Goal: Task Accomplishment & Management: Use online tool/utility

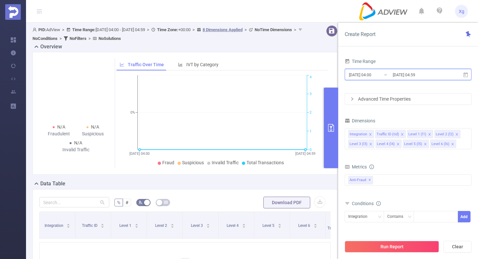
click at [465, 72] on icon at bounding box center [466, 75] width 6 height 6
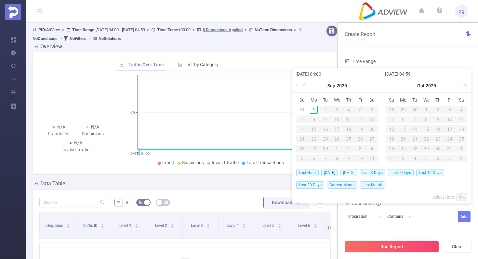
click at [355, 173] on span "Yesterday" at bounding box center [348, 172] width 17 height 7
type input "2025-08-31 00:00"
type input "2025-08-31 23:59"
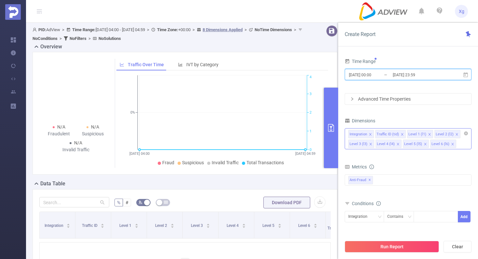
click at [370, 133] on icon "icon: close" at bounding box center [370, 134] width 3 height 3
click at [374, 134] on icon "icon: close" at bounding box center [375, 134] width 2 height 2
click at [397, 134] on icon "icon: close" at bounding box center [397, 134] width 3 height 3
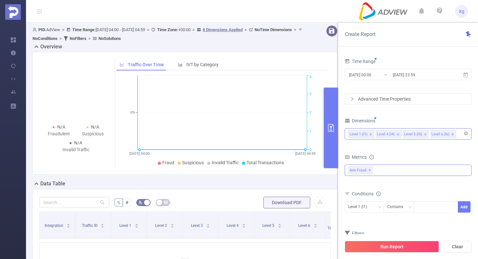
click at [389, 171] on div "Anti-Fraud ✕" at bounding box center [408, 170] width 127 height 11
click at [356, 186] on span at bounding box center [355, 184] width 5 height 5
click at [391, 100] on div "Advanced Time Properties" at bounding box center [408, 99] width 126 height 11
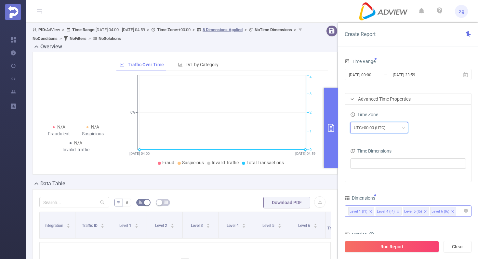
click at [373, 126] on div "UTC+00:00 (UTC)" at bounding box center [372, 128] width 36 height 11
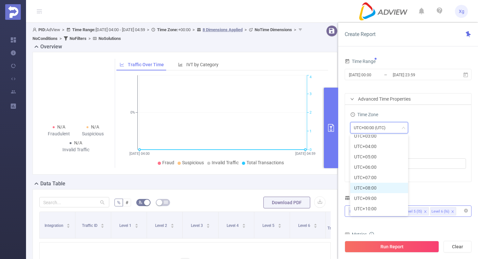
click at [376, 186] on li "UTC+08:00" at bounding box center [379, 188] width 58 height 10
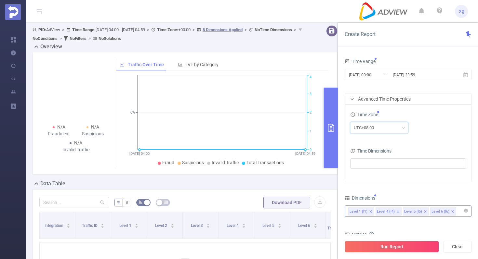
click at [421, 138] on div "Time Zone UTC+08:00" at bounding box center [408, 124] width 116 height 29
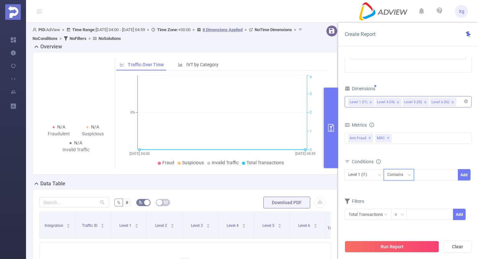
click at [403, 176] on div "Contains" at bounding box center [397, 175] width 20 height 11
click at [398, 195] on li "Is" at bounding box center [404, 199] width 43 height 10
click at [438, 178] on div at bounding box center [435, 175] width 37 height 11
paste input "SDK202314100202051hpi1pbz3g7dulp"
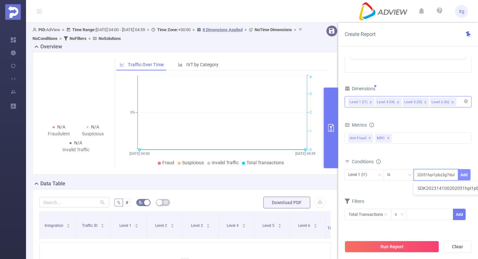
type input "SDK202314100202051hpi1pbz3g7dulp"
click at [464, 179] on button "Add" at bounding box center [464, 174] width 13 height 11
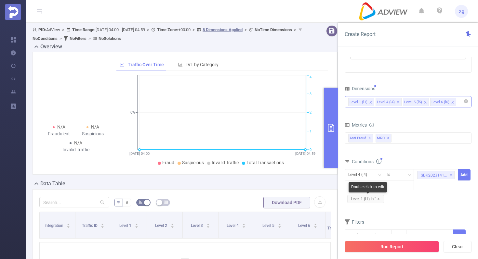
click at [380, 200] on icon "icon: close" at bounding box center [378, 199] width 3 height 3
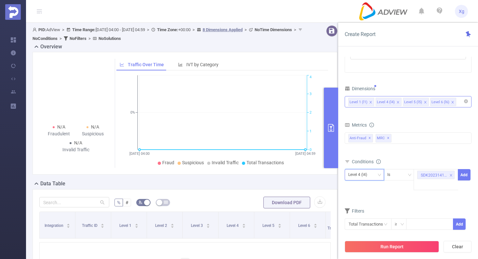
click at [380, 176] on icon "icon: down" at bounding box center [379, 175] width 4 height 4
click at [368, 190] on li "Level 1 (l1)" at bounding box center [364, 188] width 39 height 10
click at [467, 174] on button "Add" at bounding box center [464, 174] width 13 height 11
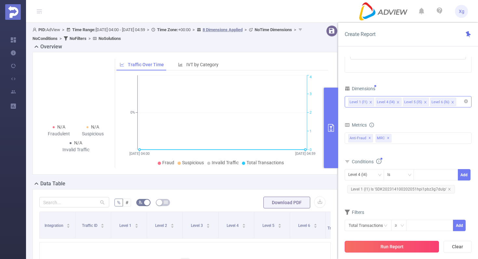
click at [389, 248] on button "Run Report" at bounding box center [392, 247] width 94 height 12
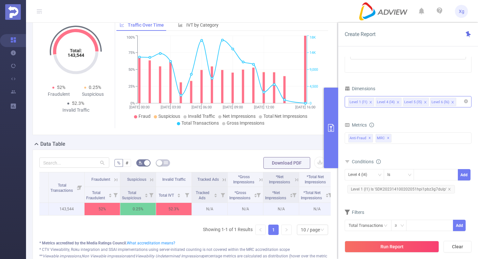
scroll to position [0, 139]
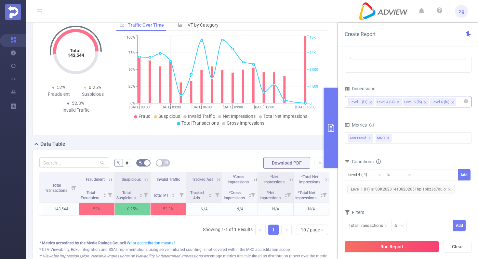
click at [326, 179] on icon at bounding box center [326, 179] width 3 height 3
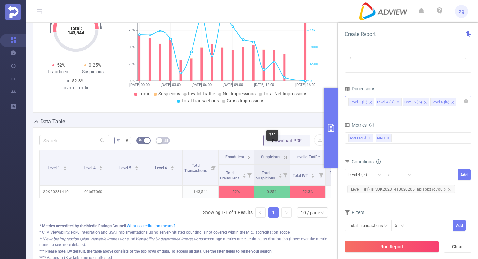
scroll to position [43, 0]
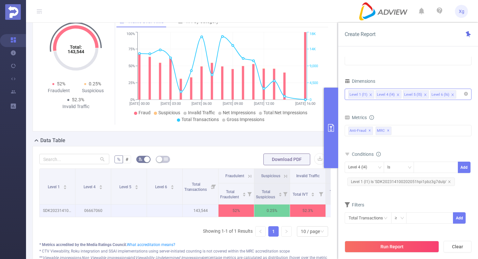
click at [93, 209] on p "06667060" at bounding box center [92, 211] width 35 height 12
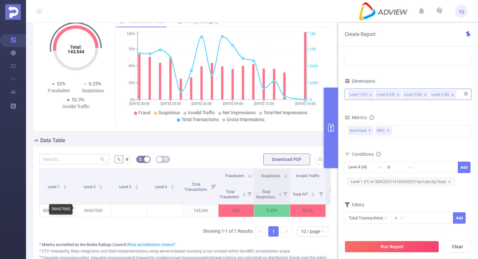
click at [54, 209] on div "06667060" at bounding box center [60, 209] width 23 height 10
click at [448, 182] on icon "icon: close" at bounding box center [449, 181] width 3 height 3
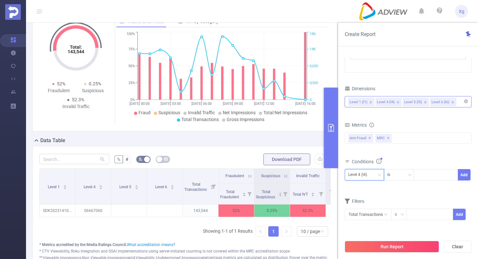
click at [382, 173] on div "Level 4 (l4)" at bounding box center [364, 174] width 39 height 11
click at [367, 185] on li "Level 1 (l1)" at bounding box center [364, 188] width 39 height 10
click at [410, 161] on div "Conditions" at bounding box center [408, 162] width 127 height 11
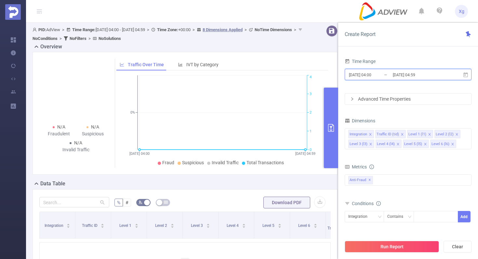
click at [464, 73] on icon at bounding box center [465, 74] width 5 height 5
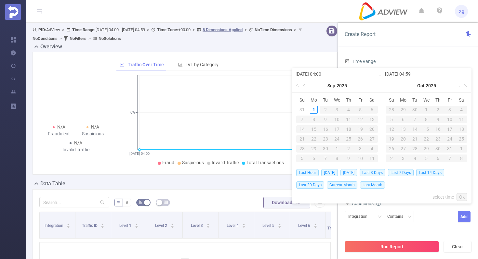
click at [354, 173] on span "[DATE]" at bounding box center [348, 172] width 17 height 7
type input "[DATE] 00:00"
type input "[DATE] 23:59"
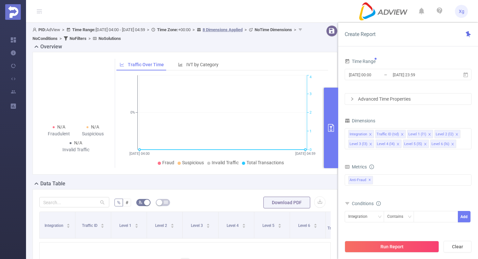
click at [421, 99] on div "Advanced Time Properties" at bounding box center [408, 99] width 126 height 11
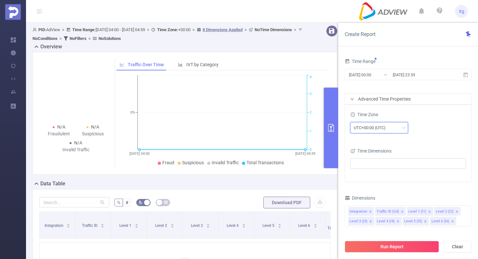
click at [399, 127] on div "UTC+00:00 (UTC)" at bounding box center [379, 128] width 51 height 11
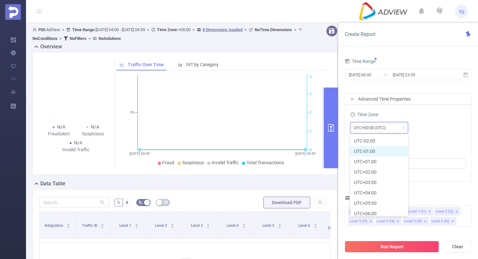
scroll to position [192, 0]
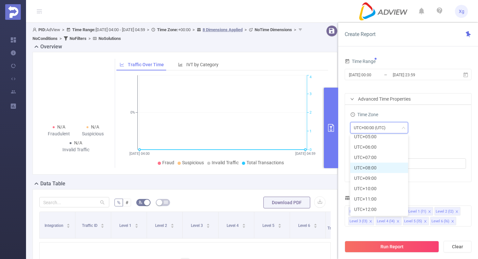
click at [371, 166] on li "UTC+08:00" at bounding box center [379, 168] width 58 height 10
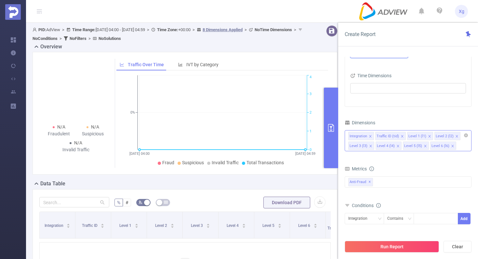
click at [370, 137] on icon "icon: close" at bounding box center [370, 136] width 3 height 3
click at [373, 137] on icon "icon: close" at bounding box center [374, 136] width 3 height 3
click at [396, 135] on icon "icon: close" at bounding box center [397, 136] width 3 height 3
click at [398, 136] on icon "icon: close" at bounding box center [397, 136] width 3 height 3
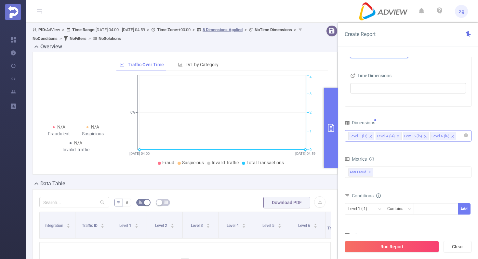
click at [398, 135] on icon "icon: close" at bounding box center [398, 136] width 2 height 2
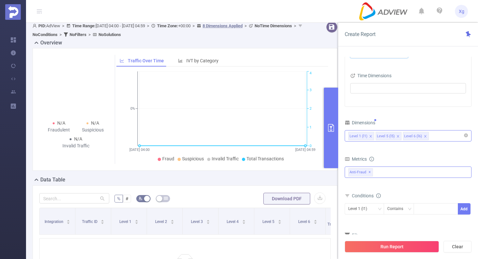
click at [387, 176] on div "Anti-Fraud ✕" at bounding box center [408, 172] width 127 height 11
click at [353, 186] on span at bounding box center [355, 186] width 5 height 5
click at [393, 250] on button "Run Report" at bounding box center [392, 247] width 94 height 12
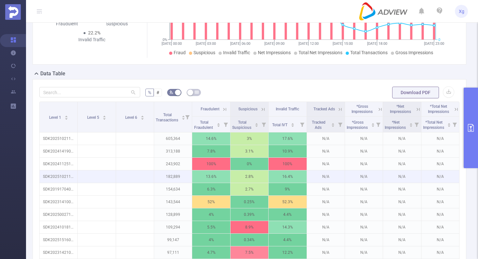
scroll to position [103, 0]
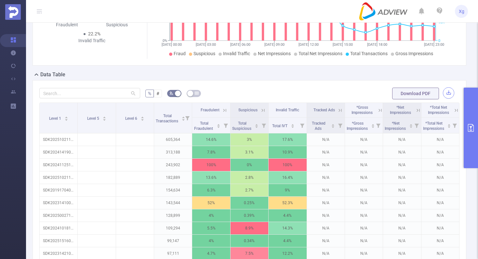
click at [448, 99] on button "button" at bounding box center [448, 92] width 11 height 11
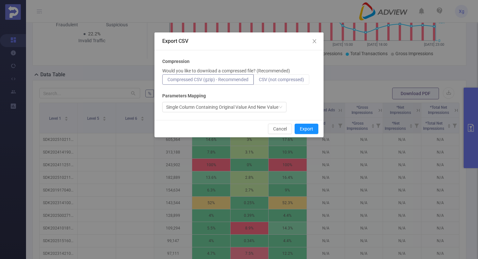
click at [298, 81] on span "CSV (not compressed)" at bounding box center [281, 79] width 45 height 5
click at [259, 81] on input "CSV (not compressed)" at bounding box center [259, 81] width 0 height 0
click at [305, 126] on button "Export" at bounding box center [306, 129] width 24 height 10
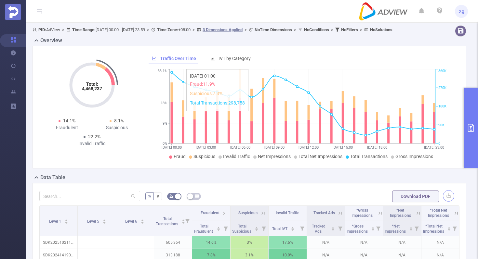
scroll to position [8, 0]
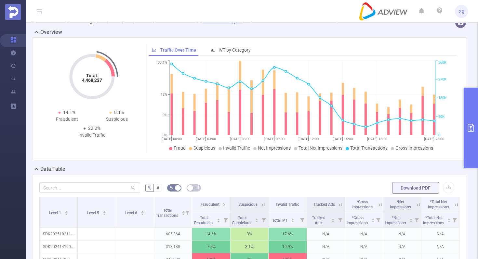
click at [474, 115] on button "primary" at bounding box center [471, 128] width 14 height 81
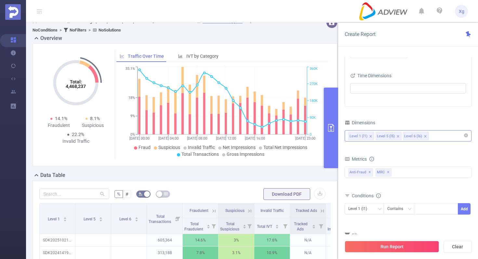
click at [437, 137] on div "Level 1 (l1) Level 5 (l5) Level 6 (l6)" at bounding box center [408, 136] width 120 height 11
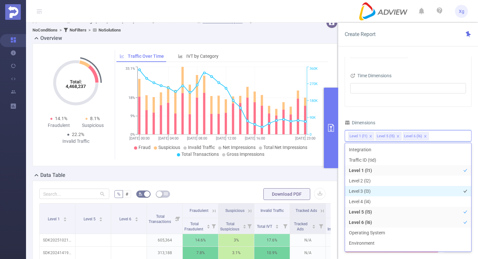
click at [367, 187] on li "Level 3 (l3)" at bounding box center [408, 191] width 126 height 10
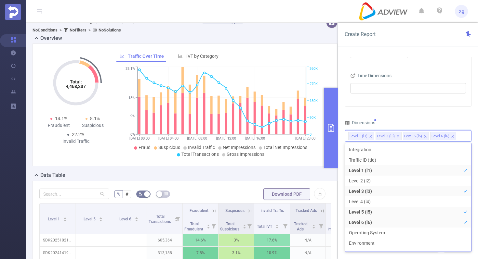
click at [419, 110] on div "Time Range [DATE] 00:00 _ [DATE] 23:59 Advanced Time Properties Time Zone UTC+0…" at bounding box center [408, 121] width 127 height 281
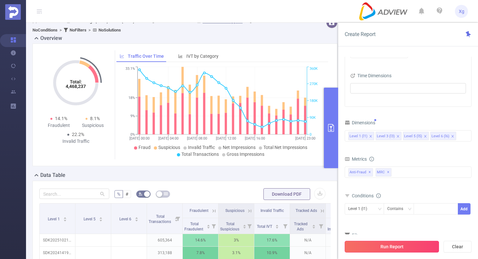
click at [392, 247] on button "Run Report" at bounding box center [392, 247] width 94 height 12
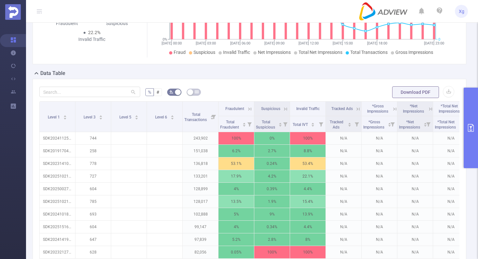
scroll to position [105, 0]
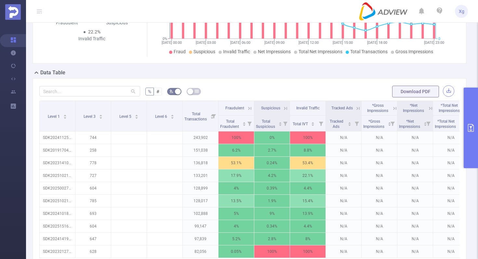
click at [445, 97] on button "button" at bounding box center [448, 90] width 11 height 11
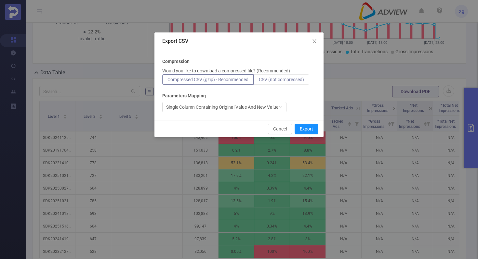
click at [274, 77] on span "CSV (not compressed)" at bounding box center [281, 79] width 45 height 5
click at [259, 81] on input "CSV (not compressed)" at bounding box center [259, 81] width 0 height 0
click at [307, 127] on button "Export" at bounding box center [306, 129] width 24 height 10
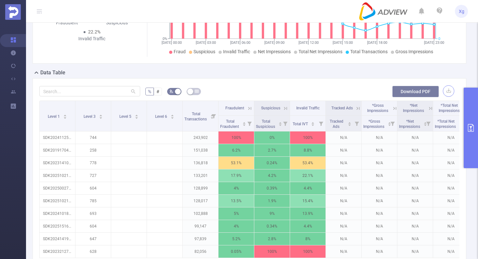
scroll to position [0, 0]
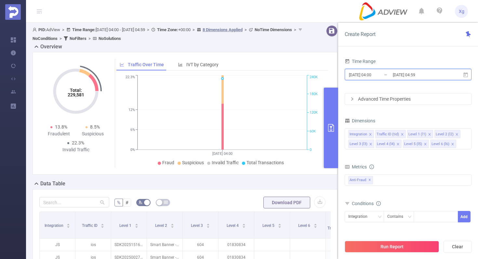
click at [468, 73] on icon at bounding box center [466, 75] width 6 height 6
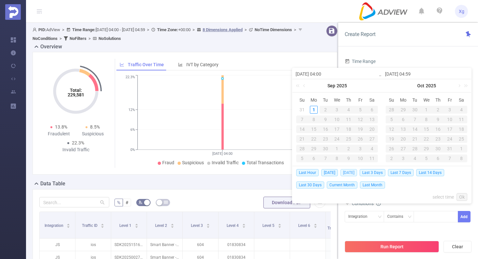
click at [353, 173] on span "[DATE]" at bounding box center [348, 172] width 17 height 7
type input "[DATE] 00:00"
type input "[DATE] 23:59"
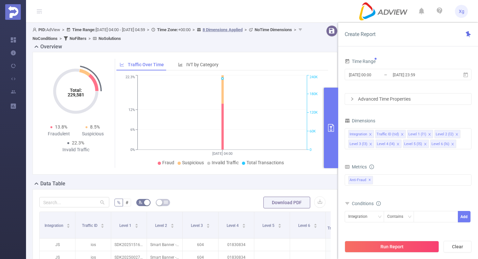
click at [416, 98] on div "Advanced Time Properties" at bounding box center [408, 99] width 126 height 11
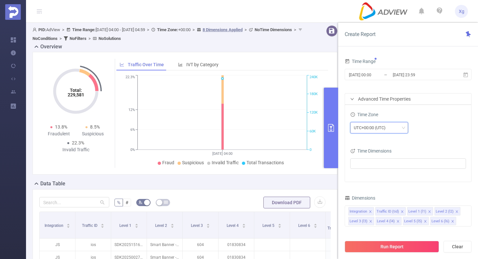
click at [376, 129] on div "UTC+00:00 (UTC)" at bounding box center [372, 128] width 36 height 11
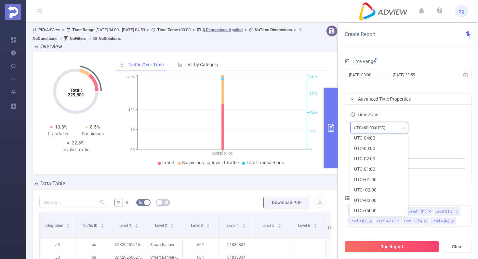
scroll to position [192, 0]
click at [377, 169] on li "UTC+08:00" at bounding box center [379, 168] width 58 height 10
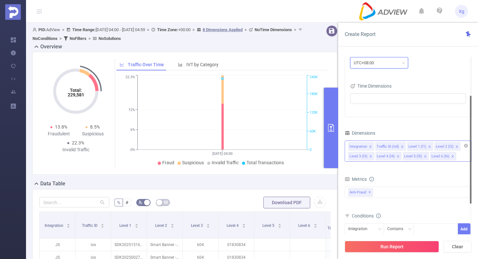
click at [370, 146] on icon "icon: close" at bounding box center [370, 146] width 3 height 3
click at [375, 146] on icon "icon: close" at bounding box center [374, 146] width 3 height 3
click at [398, 147] on icon "icon: close" at bounding box center [397, 146] width 3 height 3
click at [424, 146] on icon "icon: close" at bounding box center [425, 146] width 3 height 3
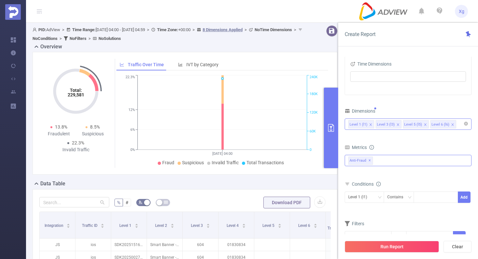
click at [390, 162] on div "Anti-Fraud ✕" at bounding box center [408, 160] width 127 height 11
click at [356, 176] on span at bounding box center [355, 174] width 5 height 5
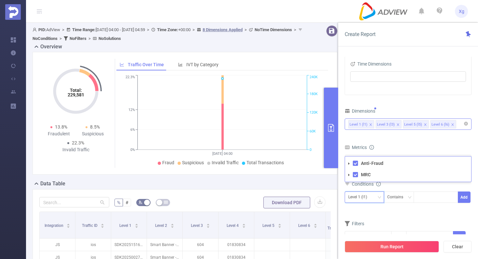
click at [374, 198] on div "Level 1 (l1)" at bounding box center [364, 197] width 32 height 11
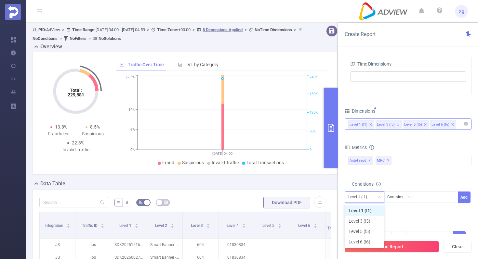
click at [371, 213] on li "Level 1 (l1)" at bounding box center [364, 211] width 39 height 10
click at [396, 201] on div "Contains" at bounding box center [397, 197] width 20 height 11
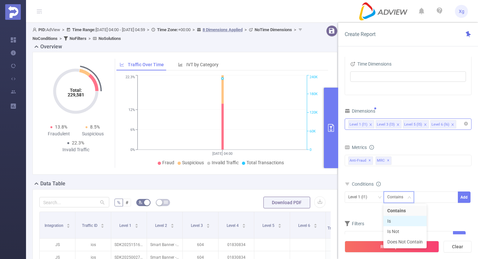
click at [395, 217] on li "Is" at bounding box center [404, 221] width 43 height 10
click at [435, 195] on div at bounding box center [435, 197] width 37 height 11
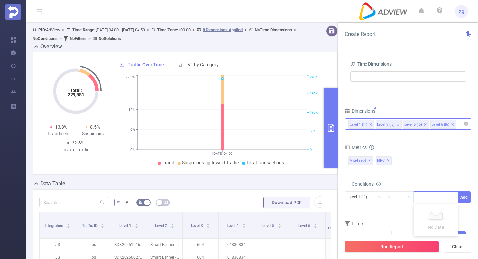
paste input "SDK20241125111157euijkedccjrky63"
type input "SDK20241125111157euijkedccjrky63"
click at [470, 198] on div at bounding box center [471, 167] width 2 height 112
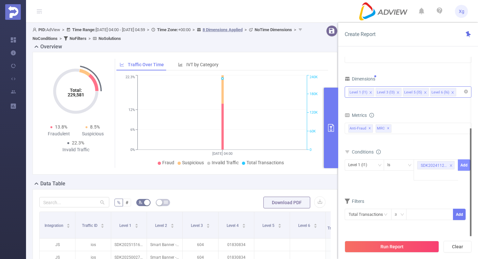
click at [464, 166] on button "Add" at bounding box center [464, 165] width 13 height 11
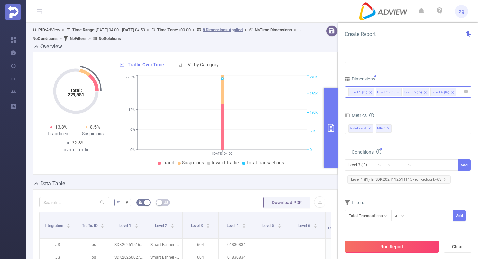
click at [378, 242] on button "Run Report" at bounding box center [392, 247] width 94 height 12
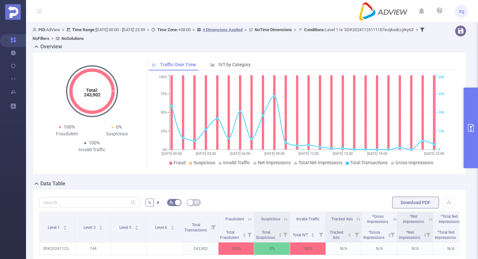
scroll to position [18, 0]
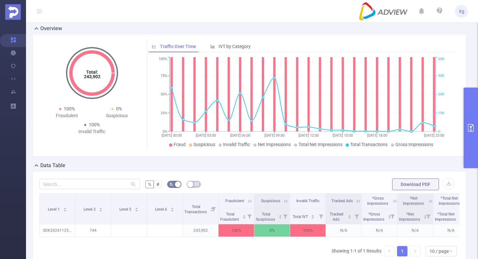
click at [477, 125] on button "primary" at bounding box center [471, 128] width 14 height 81
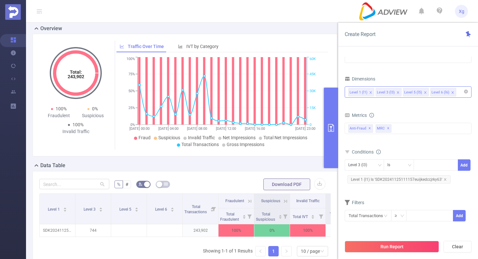
click at [387, 177] on span "Level 1 (l1) Is 'SDK20241125111157euijkedccjrky63'" at bounding box center [398, 180] width 103 height 8
click at [453, 165] on icon "icon: close-circle" at bounding box center [453, 165] width 4 height 4
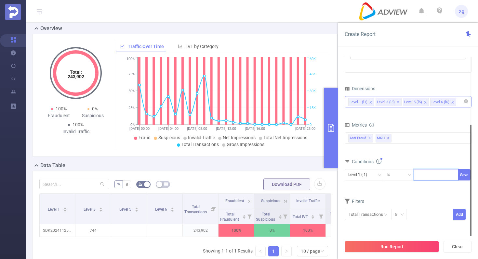
paste input "SDK202510211003097k4b8bd81fh0iw0"
type input "SDK202510211003097k4b8bd81fh0iw0"
click at [463, 171] on button "Save" at bounding box center [464, 174] width 13 height 11
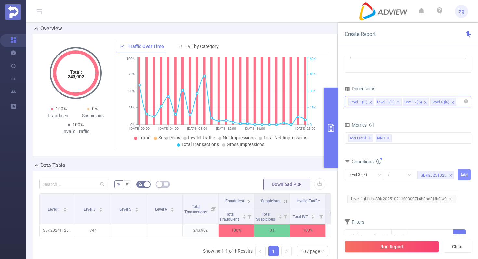
scroll to position [0, 0]
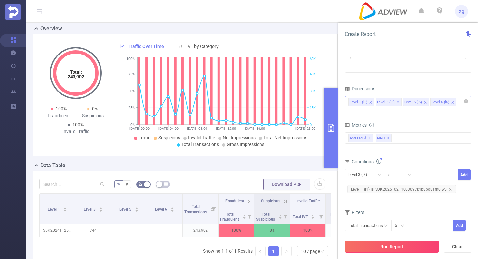
click at [371, 244] on button "Run Report" at bounding box center [392, 247] width 94 height 12
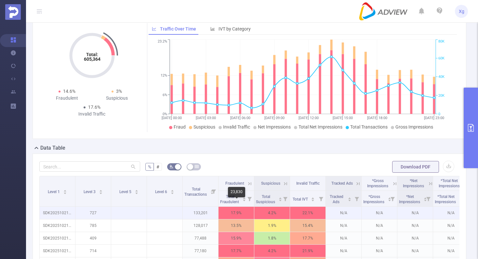
scroll to position [35, 0]
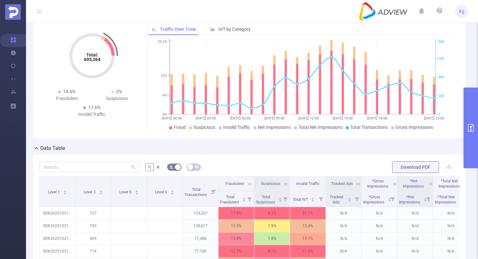
click at [471, 105] on button "primary" at bounding box center [471, 128] width 14 height 81
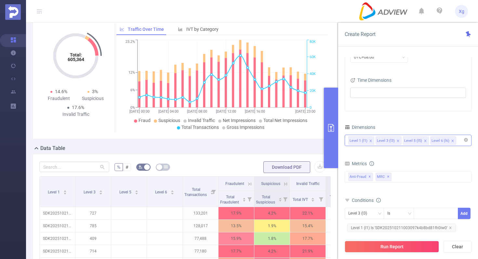
click at [398, 141] on icon "icon: close" at bounding box center [397, 140] width 3 height 3
click at [449, 228] on icon "icon: close" at bounding box center [450, 228] width 3 height 3
click at [428, 213] on div at bounding box center [435, 213] width 37 height 11
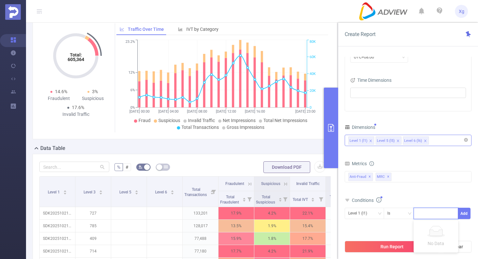
paste input "SDK20250027120226cxxdb7eglzgd08b"
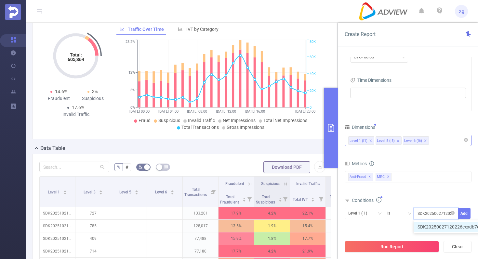
scroll to position [0, 32]
type input "SDK20250027120226cxxdb7eglzgd08b"
click at [465, 212] on button "Add" at bounding box center [464, 213] width 13 height 11
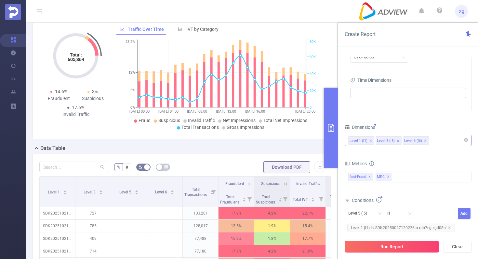
click at [399, 245] on button "Run Report" at bounding box center [392, 247] width 94 height 12
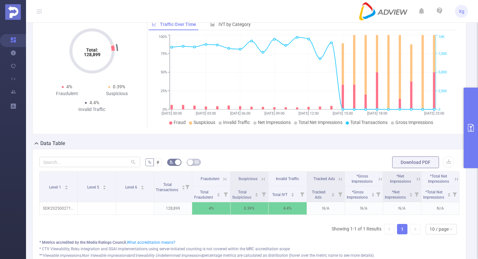
scroll to position [42, 0]
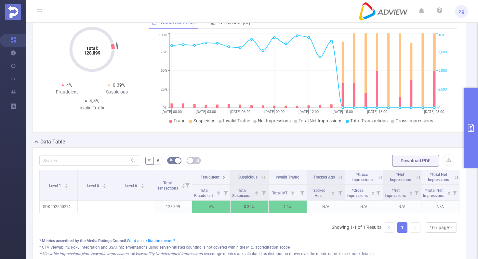
click at [469, 131] on icon "primary" at bounding box center [471, 128] width 6 height 8
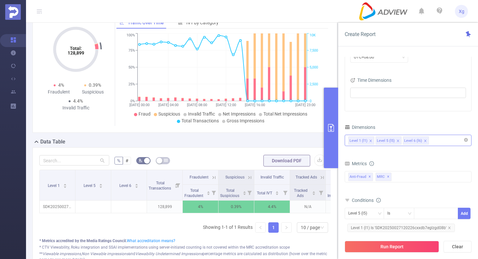
click at [388, 231] on span "Level 1 (l1) Is 'SDK20250027120226cxxdb7eglzgd08b'" at bounding box center [401, 228] width 108 height 8
click at [453, 214] on icon "icon: close-circle" at bounding box center [453, 213] width 4 height 4
paste input "SDK20251516030429lmclyvf9c9xdsaf"
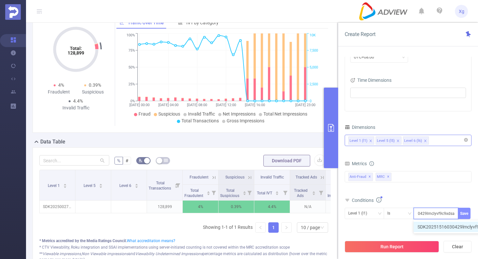
type input "SDK20251516030429lmclyvf9c9xdsaf"
click at [466, 211] on button "Save" at bounding box center [464, 213] width 13 height 11
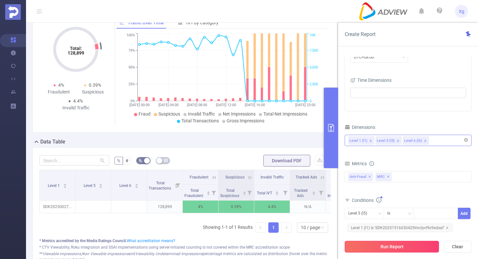
click at [391, 247] on button "Run Report" at bounding box center [392, 247] width 94 height 12
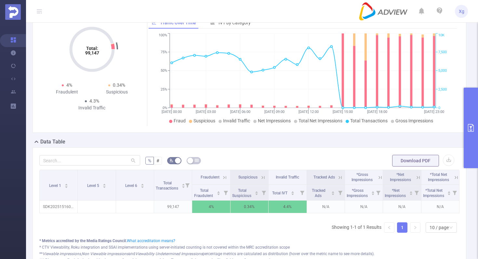
click at [470, 131] on icon "primary" at bounding box center [471, 128] width 8 height 8
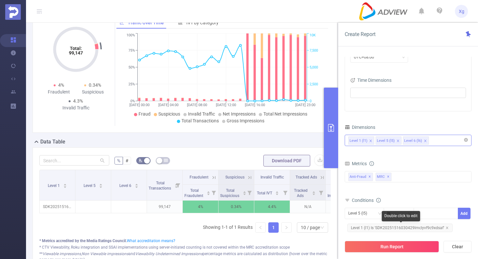
click at [380, 227] on span "Level 1 (l1) Is 'SDK20251516030429lmclyvf9c9xdsaf'" at bounding box center [399, 228] width 105 height 8
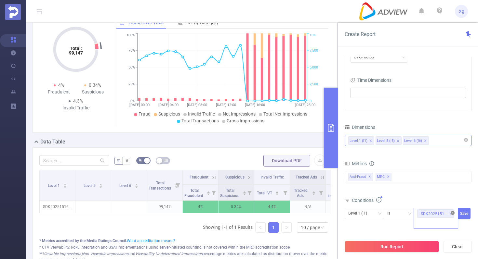
click at [451, 213] on icon "icon: close-circle" at bounding box center [453, 213] width 4 height 4
paste input "SDK202215110310116ovlnsvh5o3smph"
type input "SDK202215110310116ovlnsvh5o3smph"
click at [465, 210] on button "Save" at bounding box center [464, 213] width 13 height 11
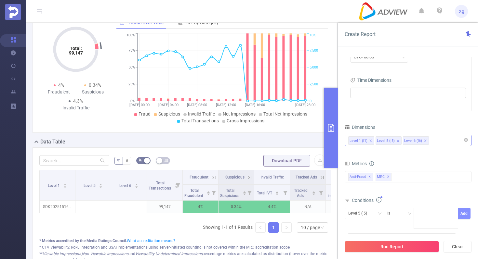
scroll to position [0, 0]
click at [384, 245] on button "Run Report" at bounding box center [392, 247] width 94 height 12
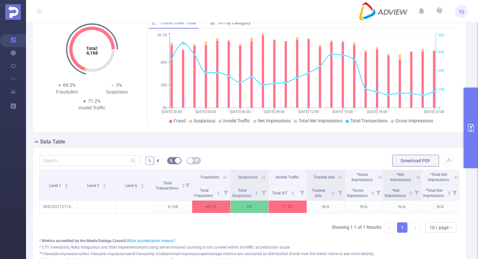
click at [471, 123] on button "primary" at bounding box center [471, 128] width 14 height 81
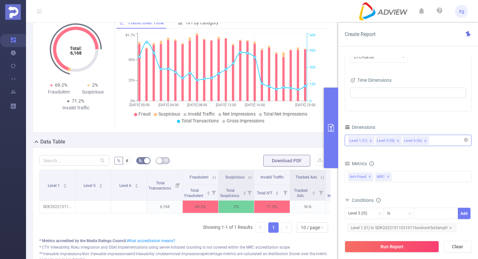
click at [381, 231] on span "Level 1 (l1) Is 'SDK202215110310116ovlnsvh5o3smph'" at bounding box center [401, 228] width 109 height 8
click at [384, 228] on span "Level 1 (l1) Is 'SDK202215110310116ovlnsvh5o3smph'" at bounding box center [401, 228] width 109 height 8
click at [452, 213] on icon "icon: close-circle" at bounding box center [453, 213] width 4 height 4
paste input "SDK20241409020108s7fnb2qwroc3bn2"
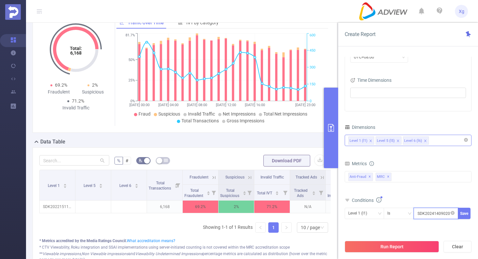
scroll to position [0, 33]
type input "SDK20241409020108s7fnb2qwroc3bn2"
click at [467, 212] on button "Save" at bounding box center [464, 213] width 13 height 11
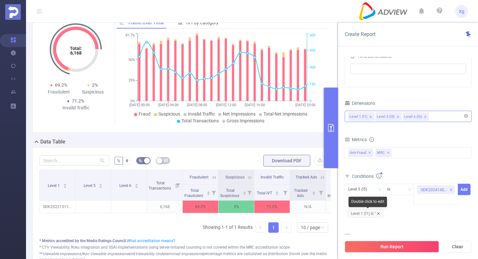
click at [378, 212] on icon "icon: close" at bounding box center [378, 213] width 3 height 3
click at [378, 193] on div "Level 5 (l5)" at bounding box center [364, 189] width 32 height 11
click at [367, 202] on li "Level 1 (l1)" at bounding box center [364, 203] width 39 height 10
click at [465, 193] on button "Add" at bounding box center [464, 189] width 13 height 11
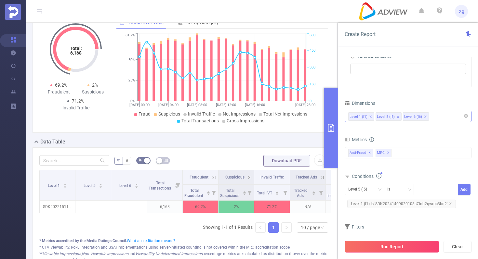
click at [409, 243] on button "Run Report" at bounding box center [392, 247] width 94 height 12
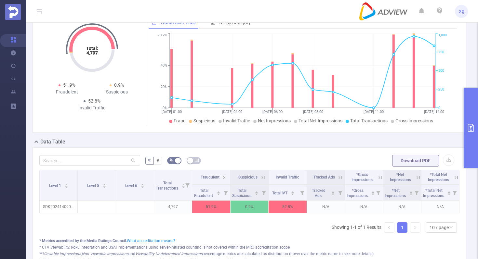
click at [472, 114] on button "primary" at bounding box center [471, 128] width 14 height 81
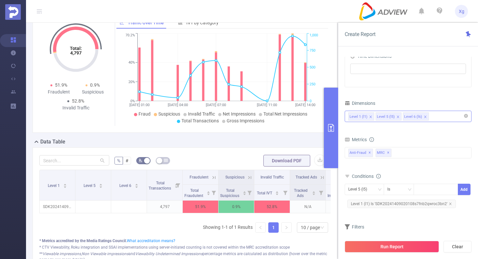
click at [440, 117] on div "Level 1 (l1) Level 5 (l5) Level 6 (l6)" at bounding box center [408, 116] width 120 height 11
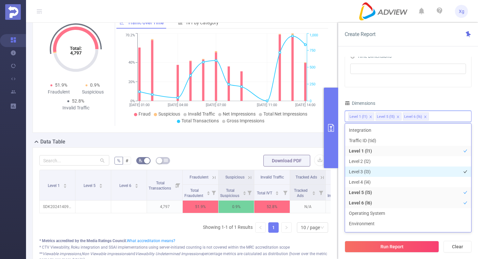
click at [363, 170] on li "Level 3 (l3)" at bounding box center [408, 172] width 126 height 10
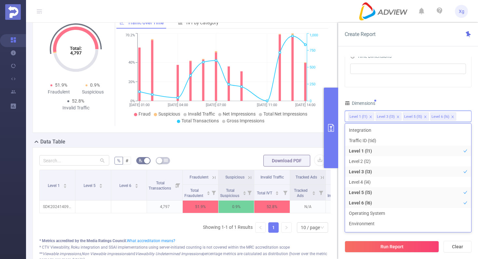
click at [451, 85] on div "Time Zone UTC+08:00 Time Dimensions" at bounding box center [408, 48] width 126 height 77
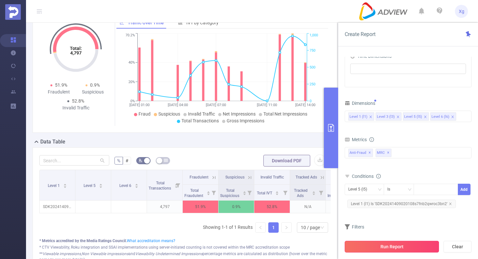
click at [386, 244] on button "Run Report" at bounding box center [392, 247] width 94 height 12
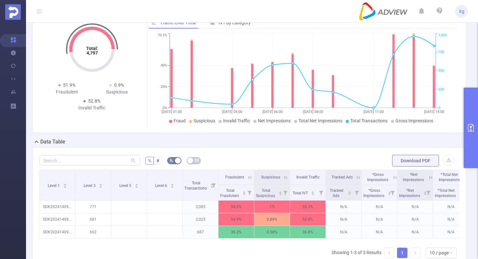
scroll to position [38, 0]
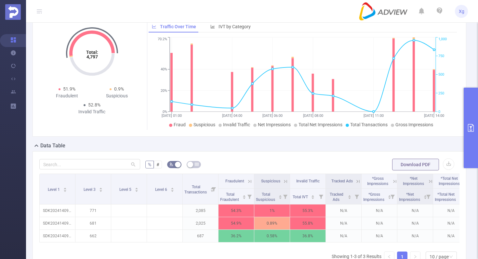
click at [466, 118] on button "primary" at bounding box center [471, 128] width 14 height 81
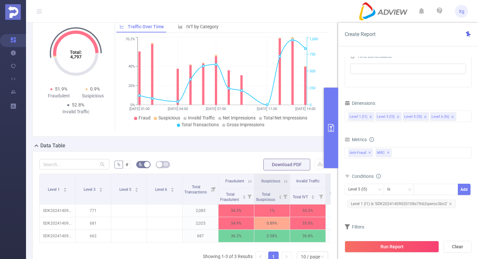
click at [398, 117] on icon "icon: close" at bounding box center [397, 116] width 3 height 3
click at [412, 205] on span "Level 1 (l1) Is 'SDK20241409020108s7fnb2qwroc3bn2'" at bounding box center [401, 204] width 109 height 8
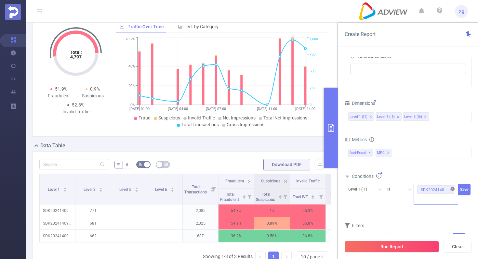
click at [452, 189] on icon "icon: close-circle" at bounding box center [453, 189] width 4 height 4
paste input "SDK20250906090620ejq1jtda25c31hh"
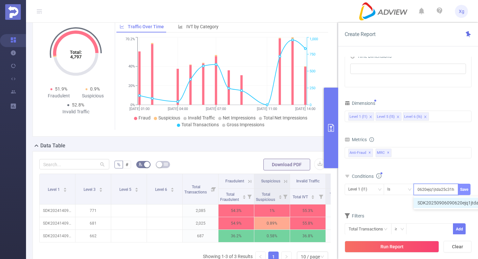
type input "SDK20250906090620ejq1jtda25c31hh"
click at [465, 190] on button "Save" at bounding box center [464, 189] width 13 height 11
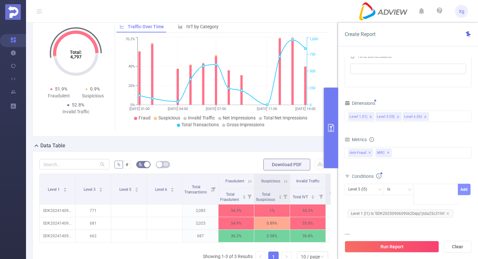
scroll to position [0, 0]
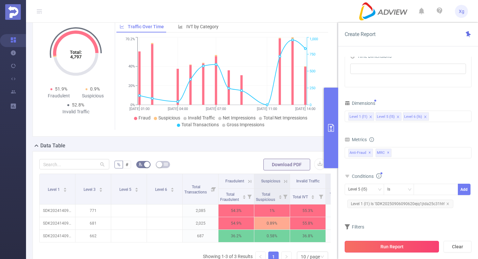
click at [390, 249] on button "Run Report" at bounding box center [392, 247] width 94 height 12
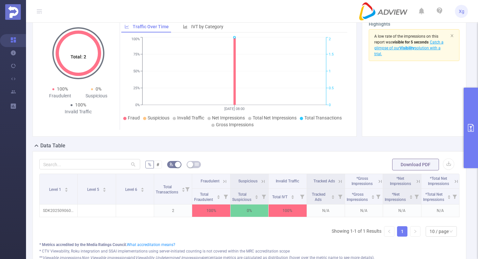
click at [465, 116] on button "primary" at bounding box center [471, 128] width 14 height 81
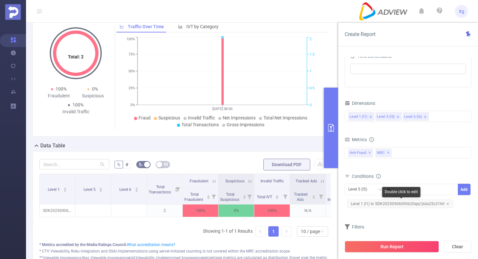
click at [378, 202] on span "Level 1 (l1) Is 'SDK20250906090620ejq1jtda25c31hh'" at bounding box center [400, 204] width 106 height 8
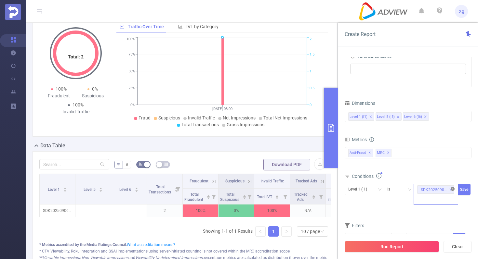
click at [452, 190] on icon "icon: close-circle" at bounding box center [453, 189] width 4 height 4
paste input "SDK202015160310247rkm5orehlwvhh9"
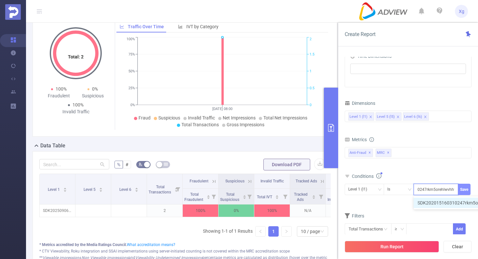
type input "SDK202015160310247rkm5orehlwvhh9"
click at [464, 190] on button "Save" at bounding box center [464, 189] width 13 height 11
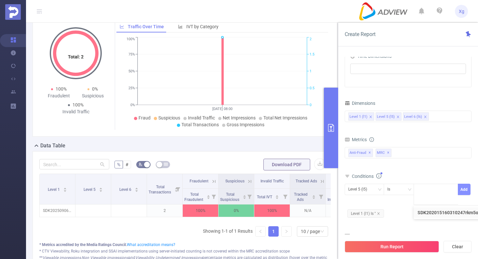
scroll to position [0, 0]
click at [378, 214] on icon "icon: close" at bounding box center [378, 214] width 2 height 2
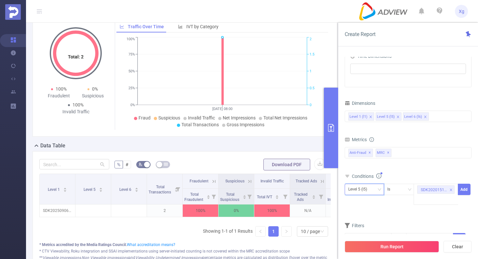
click at [375, 185] on div "Level 5 (l5)" at bounding box center [364, 189] width 32 height 11
click at [363, 203] on li "Level 1 (l1)" at bounding box center [364, 203] width 39 height 10
click at [466, 188] on button "Add" at bounding box center [464, 189] width 13 height 11
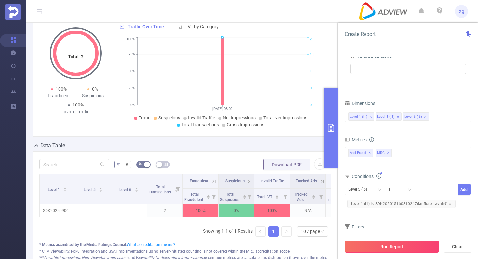
click at [402, 245] on button "Run Report" at bounding box center [392, 247] width 94 height 12
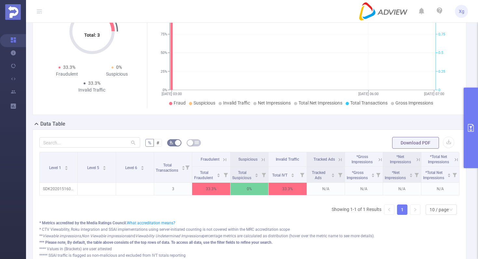
scroll to position [49, 0]
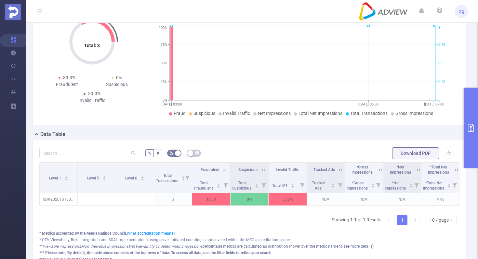
click at [477, 122] on button "primary" at bounding box center [471, 128] width 14 height 81
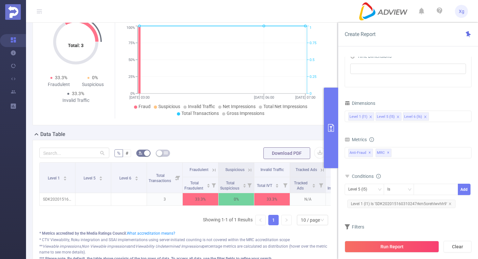
click at [377, 204] on span "Level 1 (l1) Is 'SDK202015160310247rkm5orehlwvhh9'" at bounding box center [401, 204] width 108 height 8
click at [451, 190] on icon "icon: close-circle" at bounding box center [453, 189] width 4 height 4
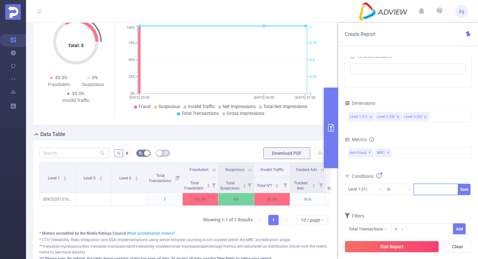
click at [440, 190] on div at bounding box center [435, 189] width 37 height 11
paste input "SDK20250108010853q8xcqwnb0vvonye"
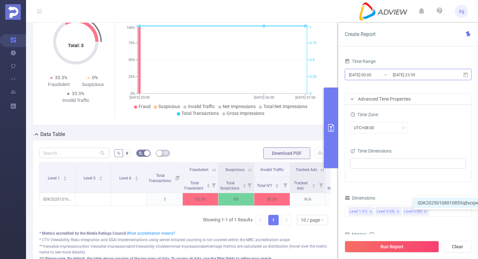
type input "SDK20250108010853q8xcqwnb0vvonye"
click at [466, 73] on icon at bounding box center [465, 74] width 5 height 5
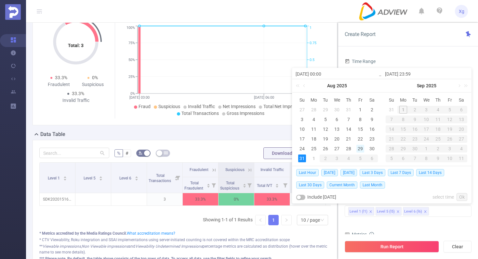
click at [359, 147] on div "29" at bounding box center [360, 149] width 8 height 8
click at [305, 158] on div "31" at bounding box center [302, 159] width 8 height 8
type input "2025-08-29 00:00"
click at [462, 198] on link "Ok" at bounding box center [461, 197] width 11 height 8
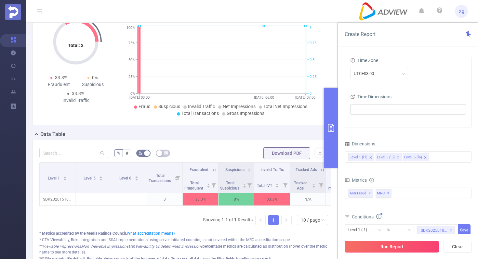
click at [382, 247] on button "Run Report" at bounding box center [392, 247] width 94 height 12
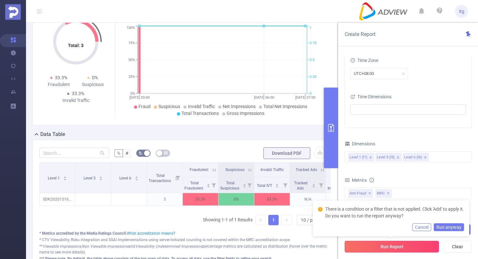
click at [403, 244] on button "Run Report" at bounding box center [392, 247] width 94 height 12
click at [422, 226] on button "Cancel" at bounding box center [421, 228] width 19 height 8
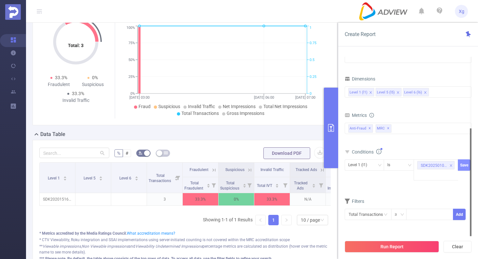
click at [465, 164] on button "Save" at bounding box center [464, 165] width 13 height 11
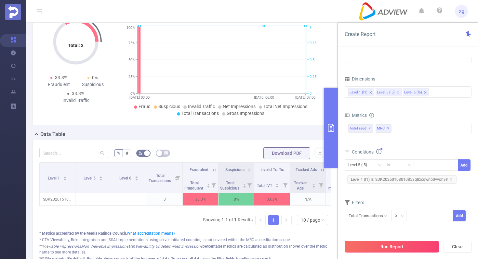
click at [388, 244] on button "Run Report" at bounding box center [392, 247] width 94 height 12
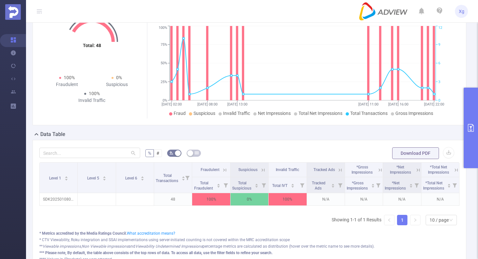
scroll to position [27, 0]
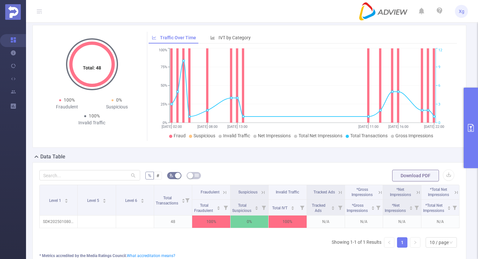
click at [470, 119] on button "primary" at bounding box center [471, 128] width 14 height 81
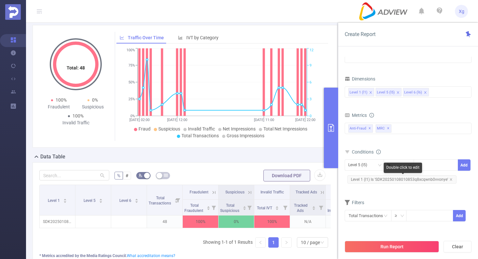
click at [388, 179] on span "Level 1 (l1) Is 'SDK20250108010853q8xcqwnb0vvonye'" at bounding box center [401, 180] width 109 height 8
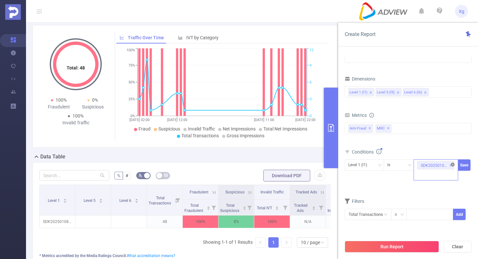
click at [452, 164] on icon "icon: close-circle" at bounding box center [453, 165] width 4 height 4
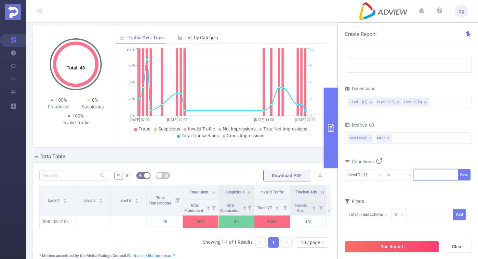
paste input "SDK20250128010446d7qawv62zsowo05"
type input "SDK20250128010446d7qawv62zsowo05"
click at [464, 172] on button "Save" at bounding box center [464, 174] width 13 height 11
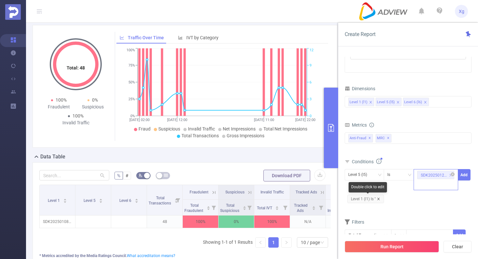
click at [380, 200] on icon "icon: close" at bounding box center [378, 199] width 3 height 3
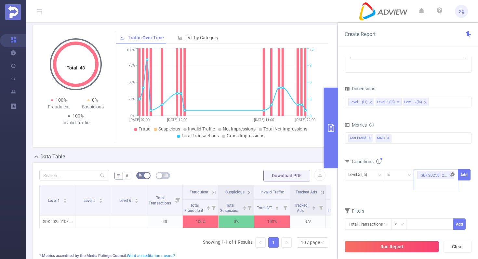
click at [454, 176] on icon "icon: close-circle" at bounding box center [453, 175] width 4 height 4
click at [433, 177] on div "SDK20250128010446d7qawv62zsowo05" at bounding box center [435, 175] width 37 height 11
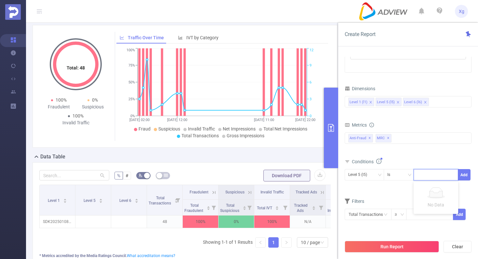
paste input "SDK20250128010446d7qawv62zsowo05"
type input "SDK20250128010446d7qawv62zsowo05"
click at [376, 175] on div "Level 5 (l5)" at bounding box center [364, 175] width 32 height 11
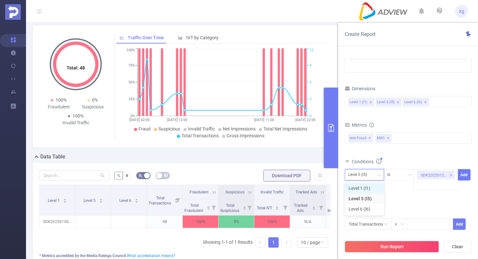
click at [367, 185] on li "Level 1 (l1)" at bounding box center [364, 188] width 39 height 10
click at [464, 174] on button "Add" at bounding box center [464, 174] width 13 height 11
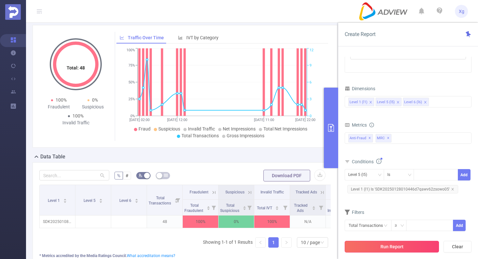
click at [385, 249] on button "Run Report" at bounding box center [392, 247] width 94 height 12
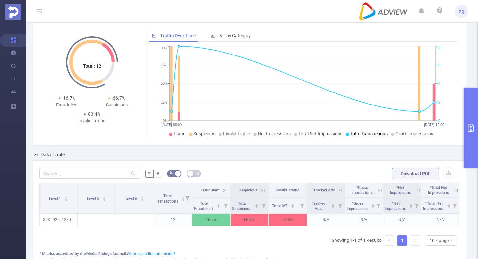
scroll to position [27, 0]
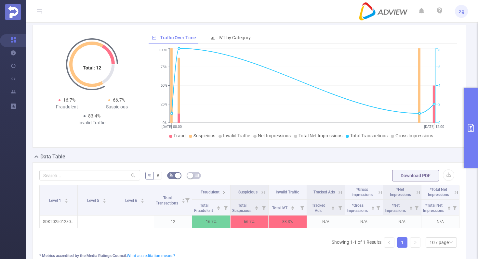
click at [472, 105] on button "primary" at bounding box center [471, 128] width 14 height 81
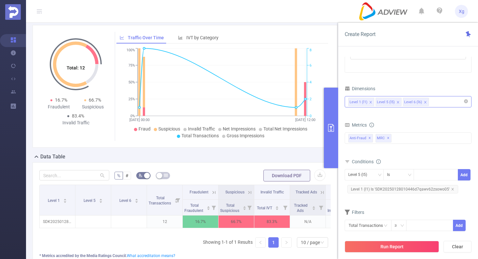
click at [435, 101] on div "Level 1 (l1) Level 5 (l5) Level 6 (l6)" at bounding box center [408, 102] width 120 height 11
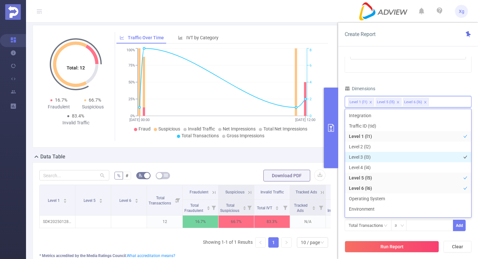
click at [363, 156] on li "Level 3 (l3)" at bounding box center [408, 157] width 126 height 10
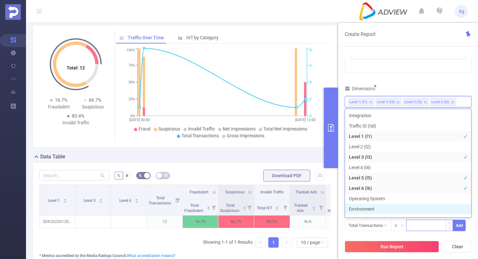
scroll to position [7, 0]
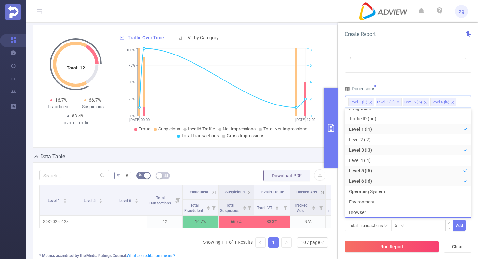
click at [429, 222] on input at bounding box center [429, 225] width 46 height 10
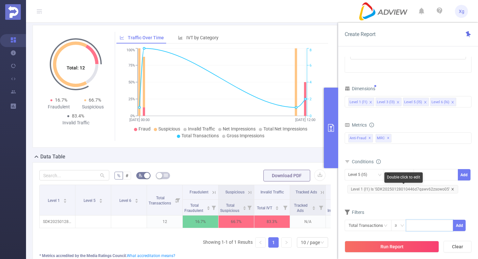
click at [451, 188] on icon "icon: close" at bounding box center [452, 189] width 3 height 3
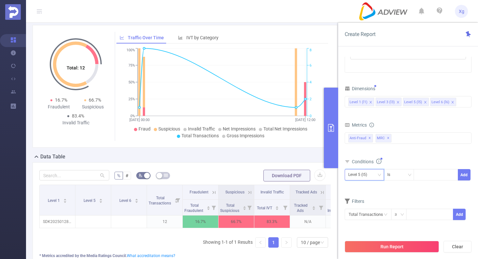
click at [379, 172] on div "Level 5 (l5)" at bounding box center [364, 175] width 32 height 11
click at [360, 186] on li "Level 1 (l1)" at bounding box center [364, 188] width 39 height 10
click at [425, 171] on div at bounding box center [435, 175] width 37 height 11
paste input "SDK20250128010446d7qawv62zsowo05"
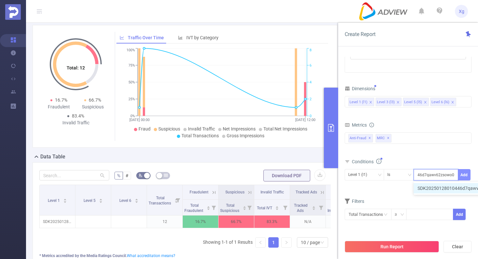
type input "SDK20250128010446d7qawv62zsowo05"
click at [463, 177] on button "Add" at bounding box center [464, 174] width 13 height 11
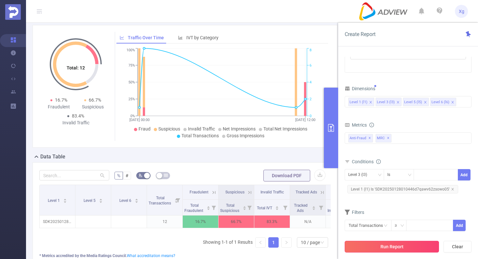
click at [393, 251] on button "Run Report" at bounding box center [392, 247] width 94 height 12
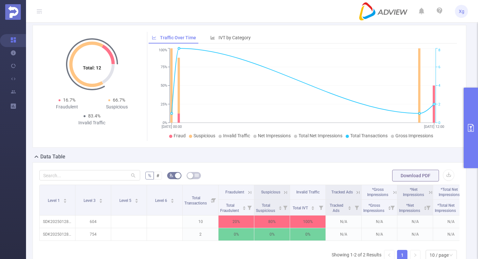
click at [469, 138] on button "primary" at bounding box center [471, 128] width 14 height 81
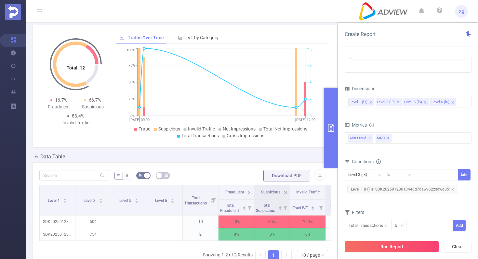
click at [395, 191] on span "Level 1 (l1) Is 'SDK20250128010446d7qawv62zsowo05'" at bounding box center [402, 189] width 111 height 8
click at [452, 173] on icon "icon: close-circle" at bounding box center [453, 175] width 4 height 4
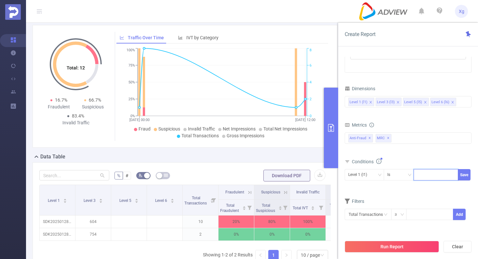
paste input "SDK20250229020414zgrpt7hrtbm7rqf"
type input "SDK20250229020414zgrpt7hrtbm7rqf"
click at [462, 174] on button "Save" at bounding box center [464, 174] width 13 height 11
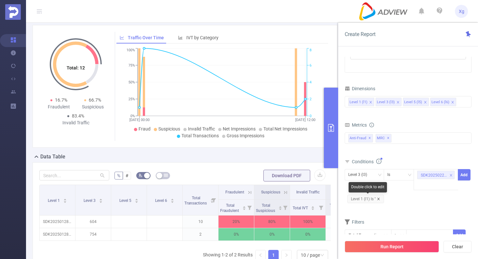
click at [379, 199] on icon "icon: close" at bounding box center [378, 199] width 2 height 2
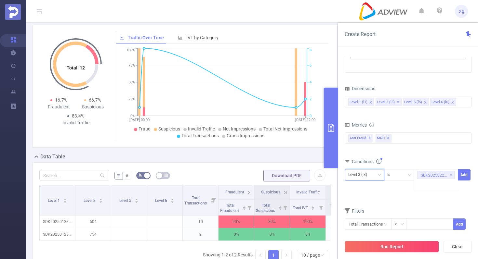
click at [379, 174] on icon "icon: down" at bounding box center [379, 175] width 4 height 4
click at [367, 187] on li "Level 1 (l1)" at bounding box center [364, 188] width 39 height 10
click at [465, 171] on button "Add" at bounding box center [464, 174] width 13 height 11
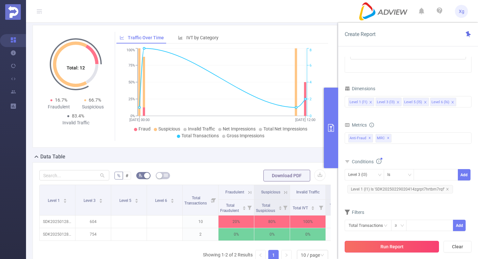
click at [400, 249] on button "Run Report" at bounding box center [392, 247] width 94 height 12
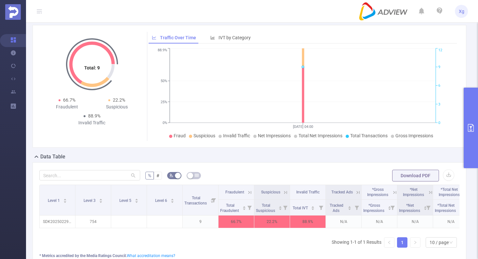
click at [475, 113] on button "primary" at bounding box center [471, 128] width 14 height 81
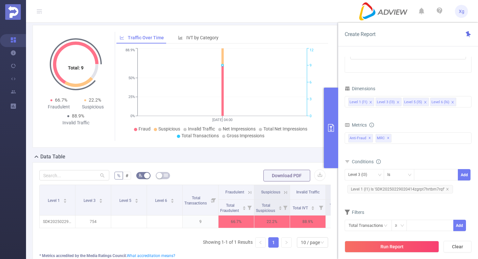
click at [389, 188] on span "Level 1 (l1) Is 'SDK20250229020414zgrpt7hrtbm7rqf'" at bounding box center [400, 189] width 106 height 8
click at [452, 175] on icon "icon: close-circle" at bounding box center [453, 175] width 4 height 4
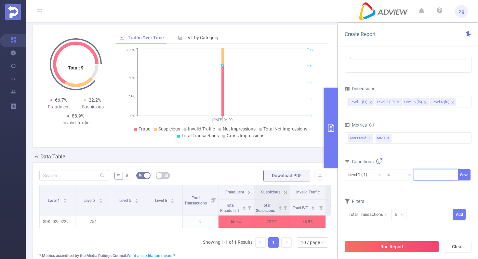
paste input "SDK202512281204142f59dsbmi7ia6no"
type input "SDK202512281204142f59dsbmi7ia6no"
click at [463, 170] on button "Save" at bounding box center [464, 174] width 13 height 11
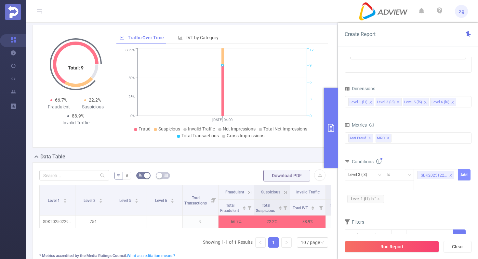
scroll to position [0, 0]
click at [379, 198] on icon "icon: close" at bounding box center [378, 199] width 3 height 3
click at [379, 178] on div "Level 3 (l3)" at bounding box center [364, 175] width 32 height 11
click at [372, 184] on li "Level 1 (l1)" at bounding box center [364, 188] width 39 height 10
click at [468, 177] on button "Add" at bounding box center [464, 174] width 13 height 11
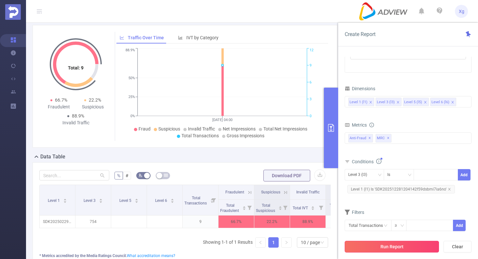
click at [388, 250] on button "Run Report" at bounding box center [392, 247] width 94 height 12
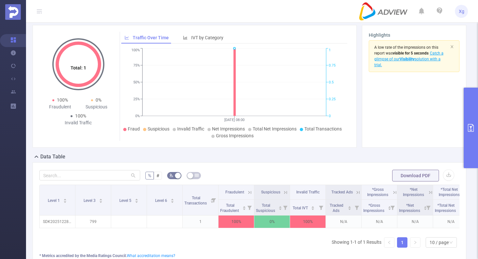
click at [254, 8] on header "Xg" at bounding box center [239, 11] width 478 height 23
click at [470, 121] on button "primary" at bounding box center [471, 128] width 14 height 81
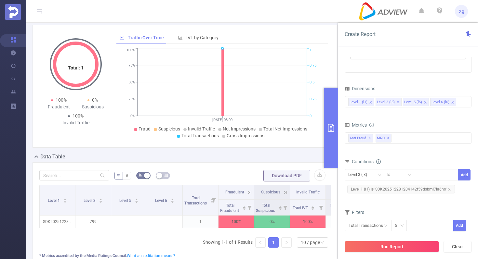
click at [376, 185] on div "Level 1 (l1) Is 'SDK202512281204142f59dsbmi7ia6no'" at bounding box center [401, 189] width 113 height 11
click at [374, 186] on span "Level 1 (l1) Is 'SDK202512281204142f59dsbmi7ia6no'" at bounding box center [401, 189] width 108 height 8
click at [452, 173] on icon "icon: close-circle" at bounding box center [453, 175] width 4 height 4
click at [440, 174] on div "SDK202512281204142f59dsbmi7ia6no" at bounding box center [435, 175] width 37 height 11
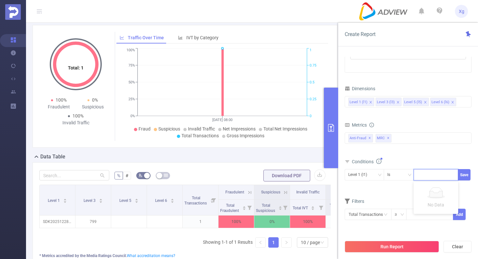
paste input "SDK20251128110417yy2fp1ljnfzcung"
type input "SDK20251128110417yy2fp1ljnfzcung"
click at [468, 175] on button "Save" at bounding box center [464, 174] width 13 height 11
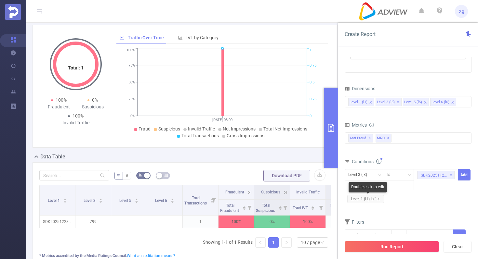
click at [380, 199] on icon "icon: close" at bounding box center [378, 199] width 3 height 3
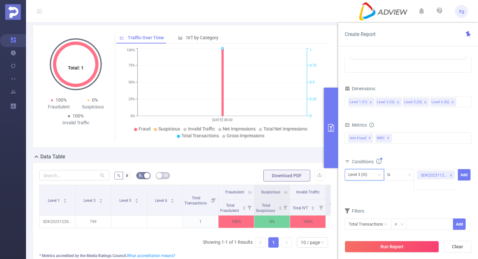
click at [373, 175] on div "Level 3 (l3)" at bounding box center [364, 175] width 32 height 11
click at [363, 188] on li "Level 1 (l1)" at bounding box center [364, 188] width 39 height 10
click at [466, 173] on button "Add" at bounding box center [464, 174] width 13 height 11
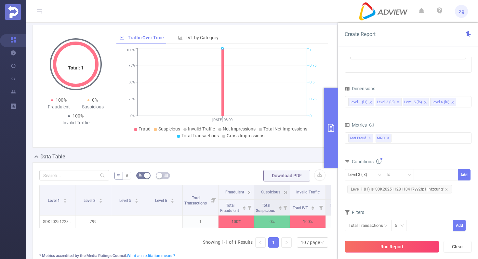
click at [389, 250] on button "Run Report" at bounding box center [392, 247] width 94 height 12
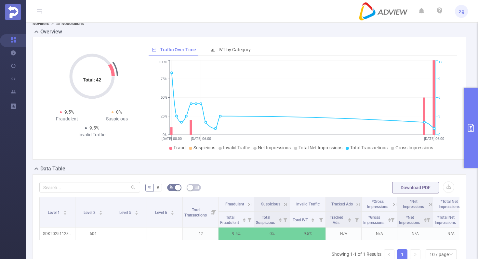
scroll to position [14, 0]
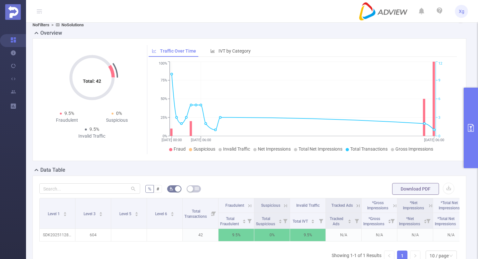
click at [472, 118] on button "primary" at bounding box center [471, 128] width 14 height 81
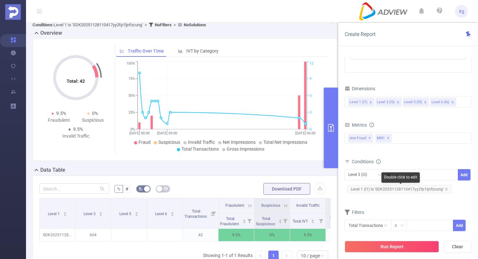
click at [397, 186] on span "Level 1 (l1) Is 'SDK20251128110417yy2fp1ljnfzcung'" at bounding box center [399, 189] width 105 height 8
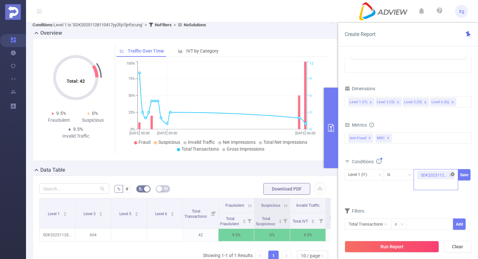
click at [452, 175] on icon "icon: close-circle" at bounding box center [453, 175] width 4 height 4
click at [440, 175] on div "SDK20251128110417yy2fp1ljnfzcung" at bounding box center [435, 175] width 37 height 11
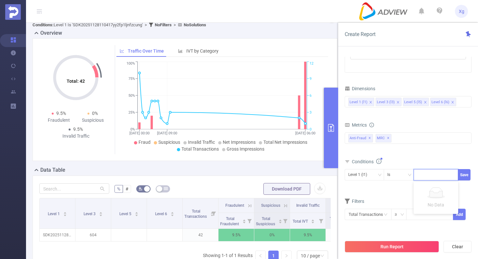
paste input "SDK20250130010422merud9qi2effufg"
type input "SDK20250130010422merud9qi2effufg"
click at [465, 175] on button "Save" at bounding box center [464, 174] width 13 height 11
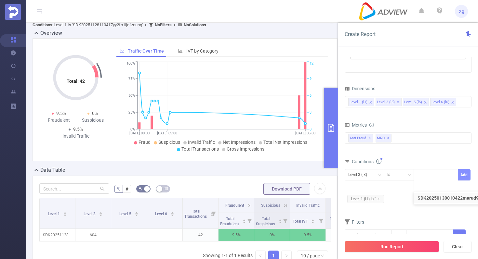
scroll to position [0, 0]
click at [379, 199] on icon "icon: close" at bounding box center [378, 199] width 3 height 3
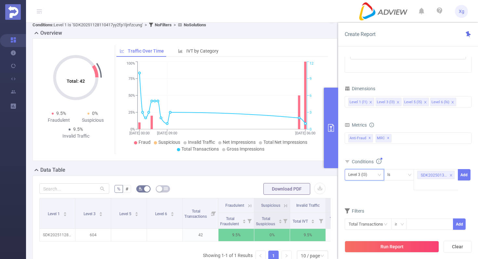
click at [377, 179] on div "Level 3 (l3)" at bounding box center [364, 175] width 32 height 11
click at [364, 187] on li "Level 1 (l1)" at bounding box center [364, 188] width 39 height 10
click at [463, 173] on button "Add" at bounding box center [464, 174] width 13 height 11
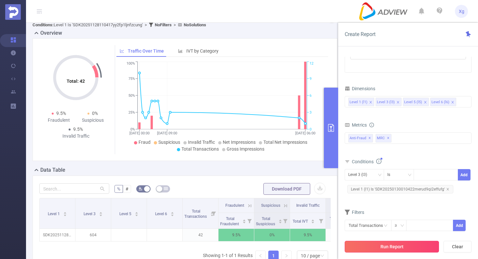
click at [398, 246] on button "Run Report" at bounding box center [392, 247] width 94 height 12
